Goal: Task Accomplishment & Management: Manage account settings

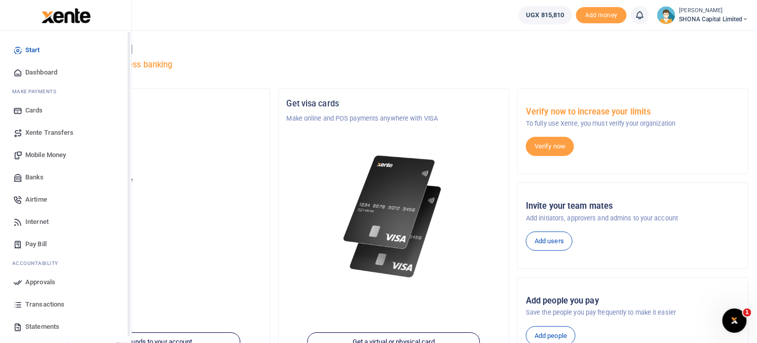
scroll to position [40, 0]
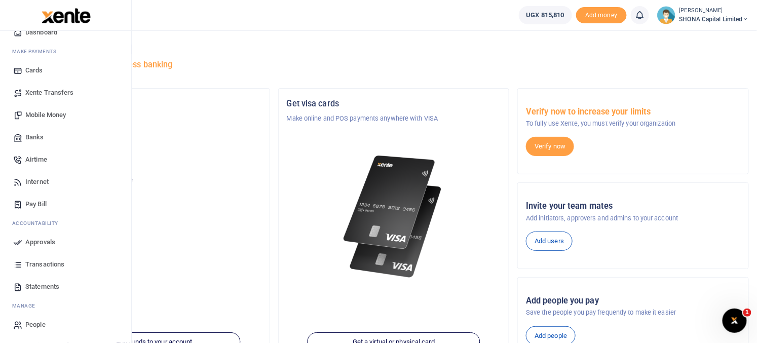
click at [54, 265] on span "Transactions" at bounding box center [44, 264] width 39 height 10
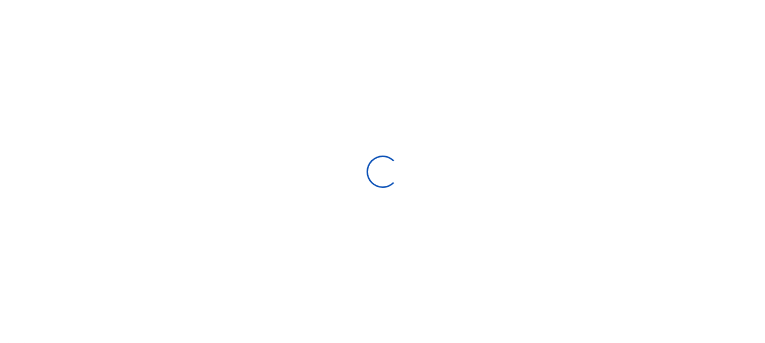
select select
type input "[DATE] - [DATE]"
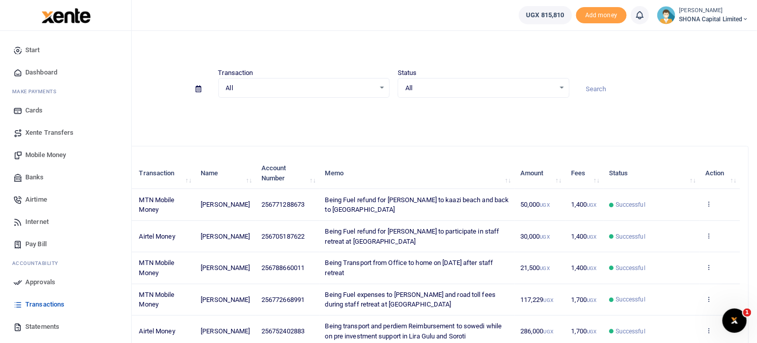
click at [33, 71] on span "Dashboard" at bounding box center [41, 72] width 32 height 10
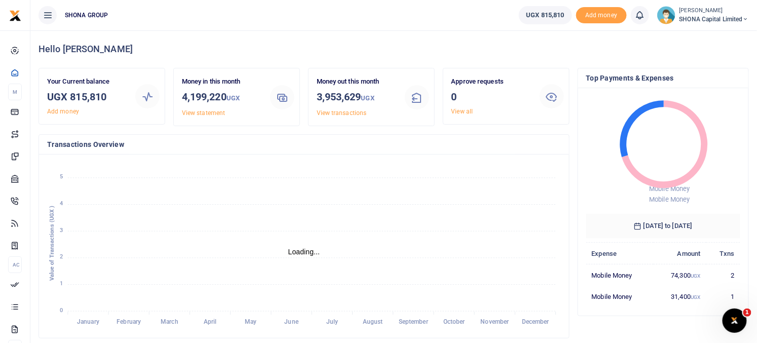
scroll to position [9, 9]
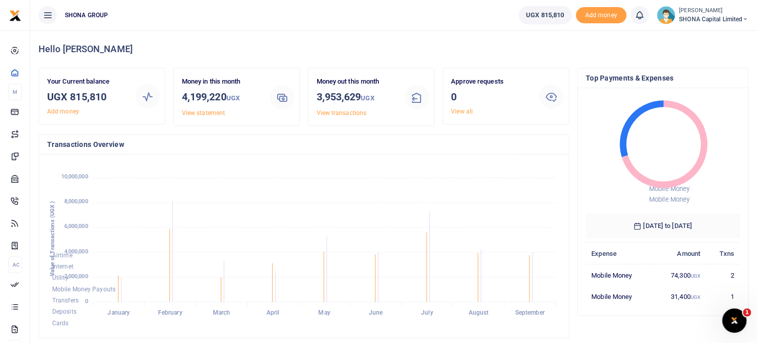
click at [667, 24] on div "[PERSON_NAME] SHONA Capital Limited" at bounding box center [703, 15] width 92 height 18
click at [692, 74] on link "Logout" at bounding box center [711, 74] width 80 height 14
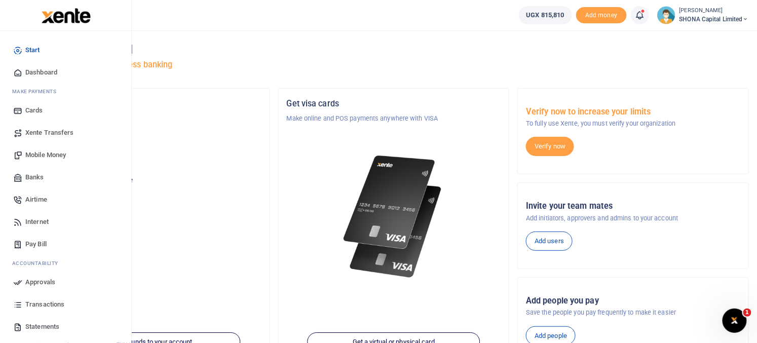
click at [43, 284] on span "Approvals" at bounding box center [40, 282] width 30 height 10
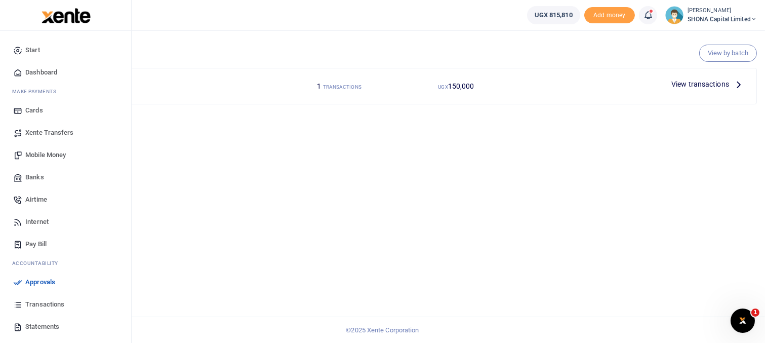
click at [29, 284] on span "Approvals" at bounding box center [40, 282] width 30 height 10
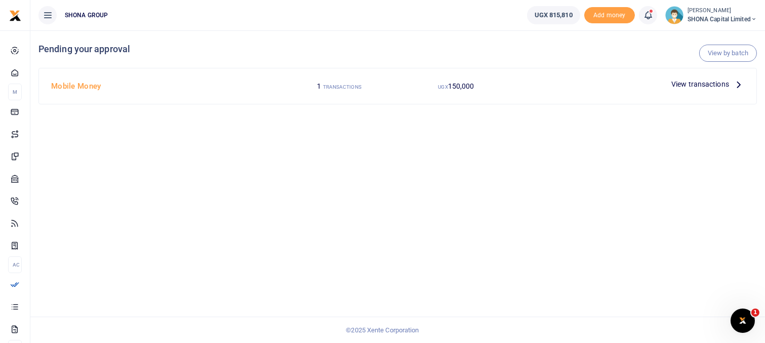
click at [337, 88] on small "TRANSACTIONS" at bounding box center [342, 87] width 38 height 6
click at [699, 85] on span "View transactions" at bounding box center [701, 83] width 58 height 11
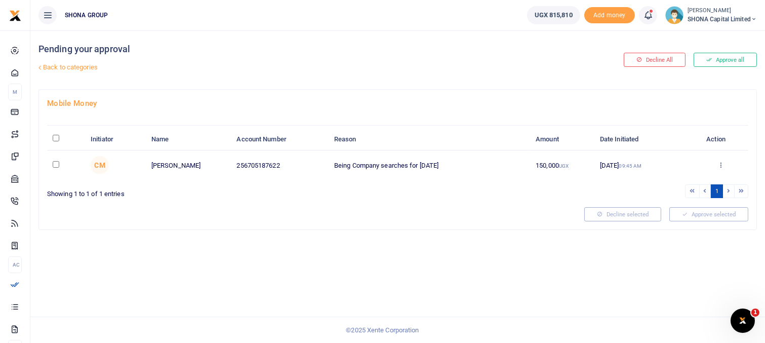
click at [67, 170] on td at bounding box center [66, 164] width 38 height 29
click at [57, 167] on td at bounding box center [66, 164] width 38 height 29
click at [55, 164] on input "checkbox" at bounding box center [56, 164] width 7 height 7
checkbox input "true"
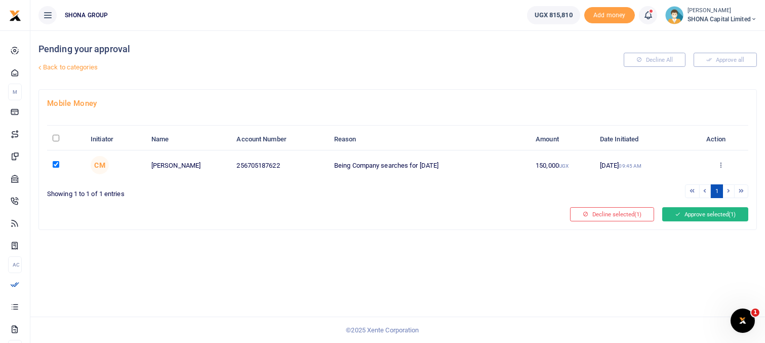
click at [690, 215] on button "Approve selected (1)" at bounding box center [705, 214] width 86 height 14
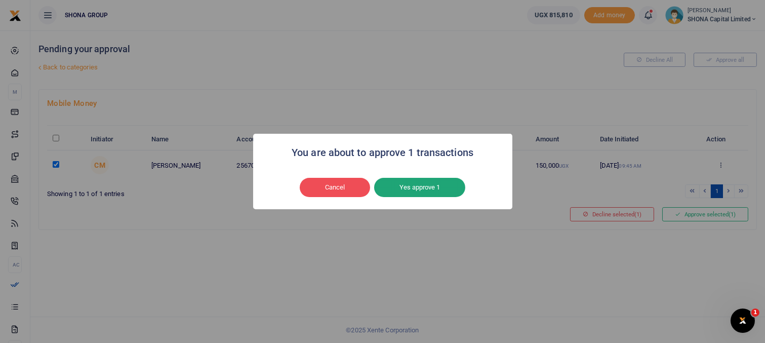
click at [429, 191] on button "Yes approve 1" at bounding box center [419, 187] width 91 height 19
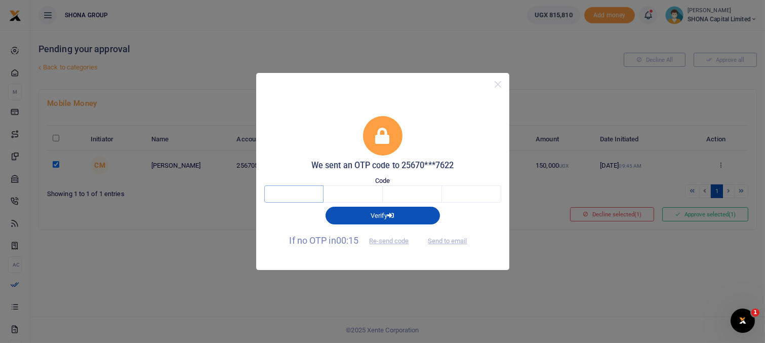
click at [280, 192] on input "text" at bounding box center [293, 193] width 59 height 17
type input "9"
type input "6"
type input "3"
type input "4"
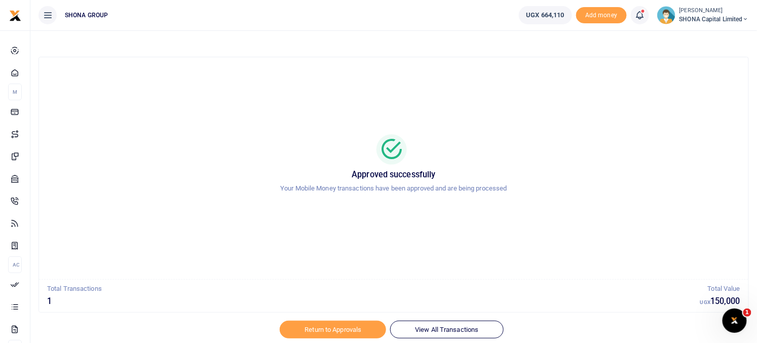
click at [665, 21] on img at bounding box center [666, 15] width 18 height 18
click at [682, 71] on icon at bounding box center [683, 73] width 8 height 9
